Goal: Transaction & Acquisition: Purchase product/service

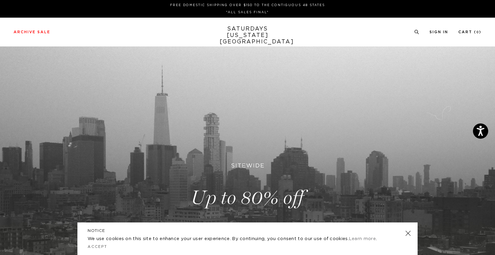
click at [257, 35] on link "SATURDAYS NEW YORK CITY" at bounding box center [248, 35] width 56 height 19
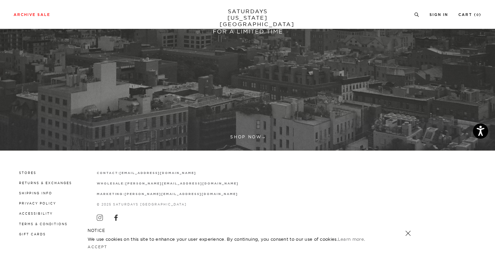
scroll to position [199, 0]
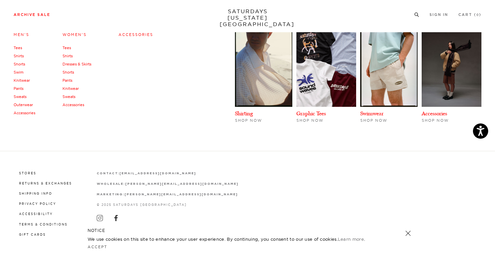
click at [43, 17] on link "Archive Sale" at bounding box center [32, 15] width 37 height 4
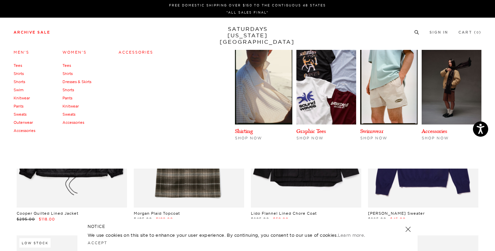
click at [21, 114] on link "Sweats" at bounding box center [20, 114] width 13 height 5
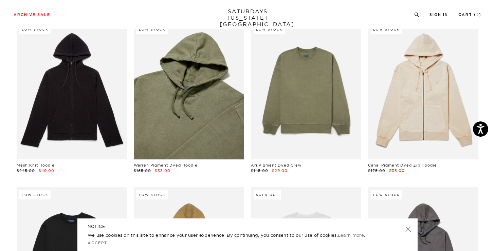
scroll to position [379, 0]
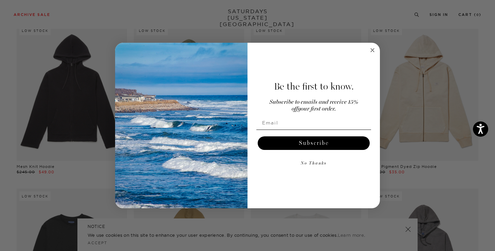
click at [373, 49] on icon "Close dialog" at bounding box center [372, 50] width 3 height 3
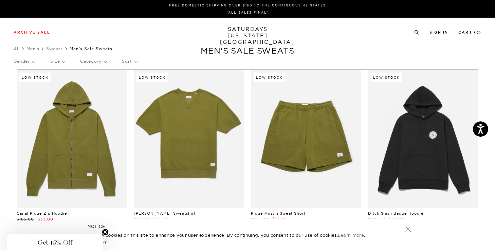
scroll to position [0, 0]
click at [66, 60] on div "Gender Size Category Sort" at bounding box center [248, 62] width 468 height 16
click at [60, 61] on p "Size" at bounding box center [57, 62] width 15 height 16
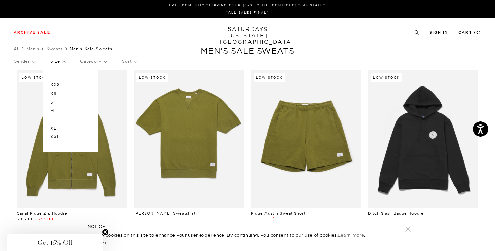
click at [60, 102] on p "S" at bounding box center [70, 102] width 41 height 9
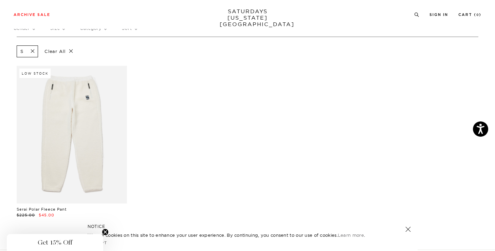
scroll to position [3, 0]
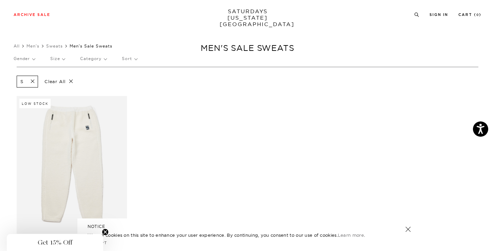
click at [61, 60] on p "Size" at bounding box center [57, 59] width 15 height 16
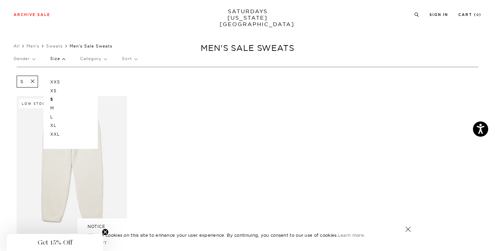
click at [53, 107] on p "M" at bounding box center [70, 108] width 41 height 9
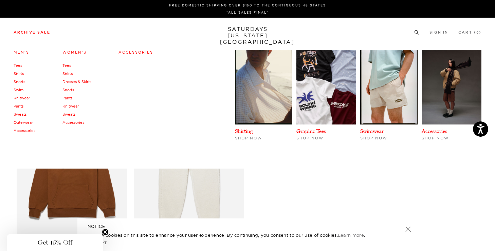
click at [33, 32] on link "Archive Sale" at bounding box center [32, 33] width 37 height 4
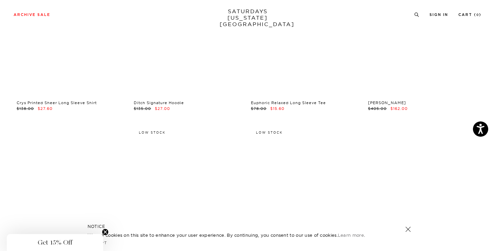
scroll to position [5018, 0]
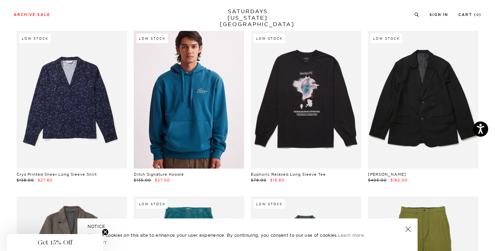
click at [184, 106] on link at bounding box center [189, 100] width 110 height 138
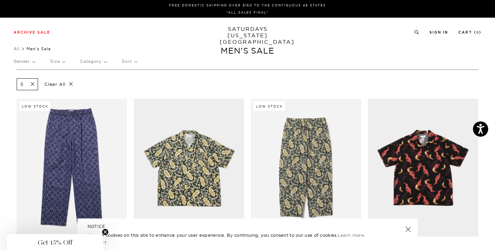
click at [58, 65] on p "Size" at bounding box center [57, 62] width 15 height 16
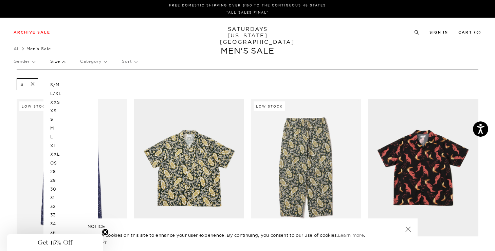
click at [56, 127] on p "M" at bounding box center [70, 128] width 41 height 9
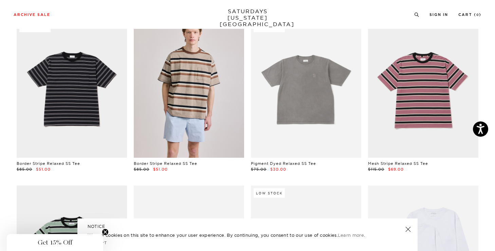
scroll to position [2698, 0]
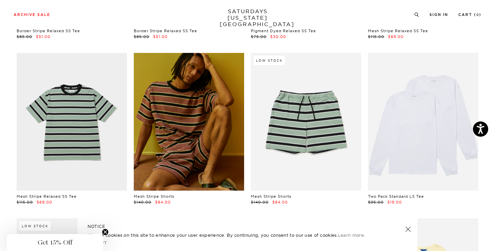
click at [144, 126] on link at bounding box center [189, 122] width 110 height 138
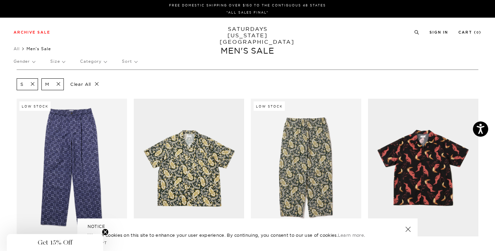
scroll to position [0, 0]
click at [237, 28] on link "SATURDAYS NEW YORK CITY" at bounding box center [248, 35] width 56 height 19
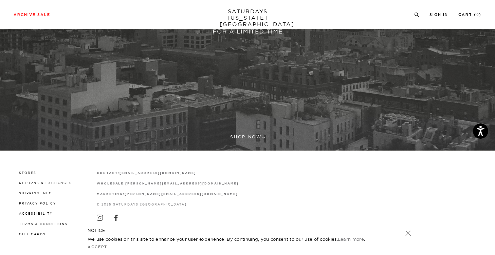
scroll to position [199, 0]
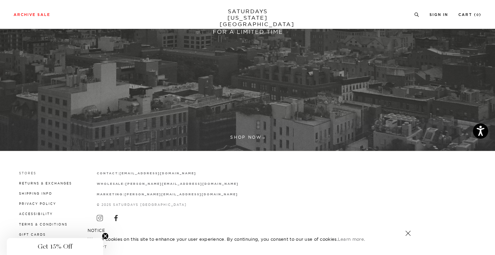
click at [33, 175] on link "Stores" at bounding box center [27, 173] width 17 height 4
